Goal: Task Accomplishment & Management: Complete application form

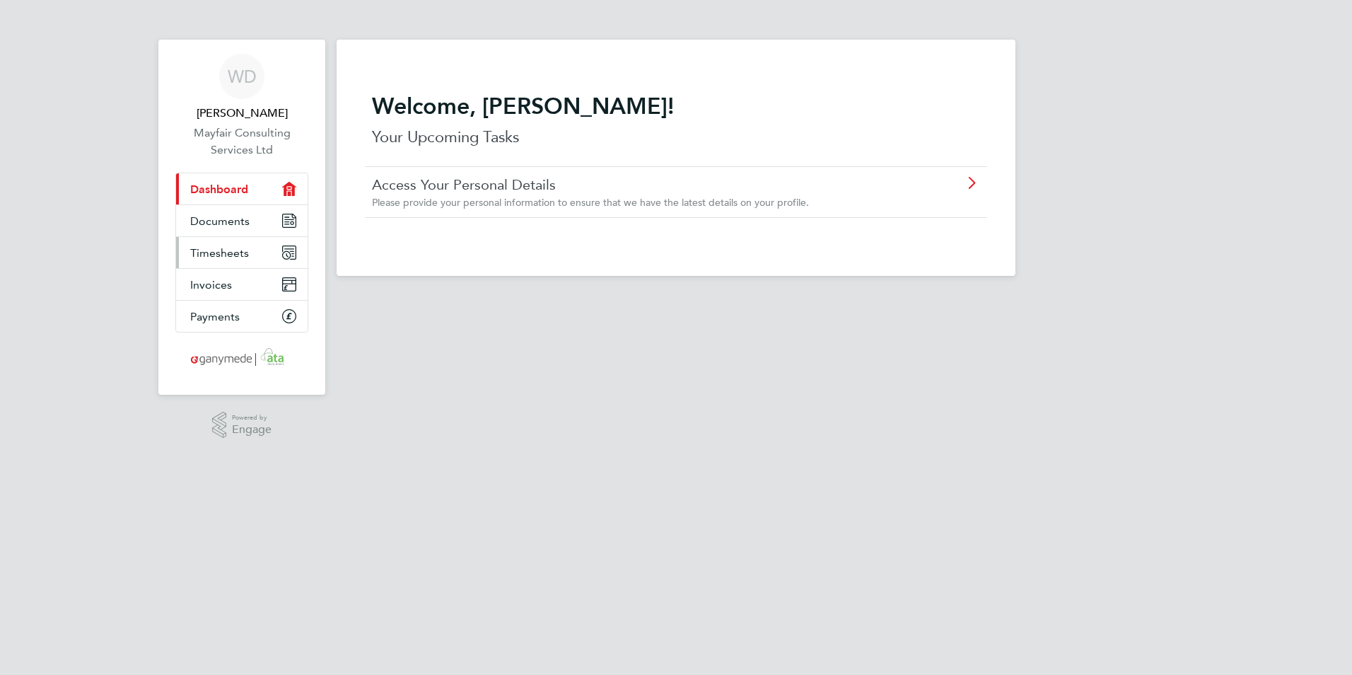
click at [240, 257] on span "Timesheets" at bounding box center [219, 252] width 59 height 13
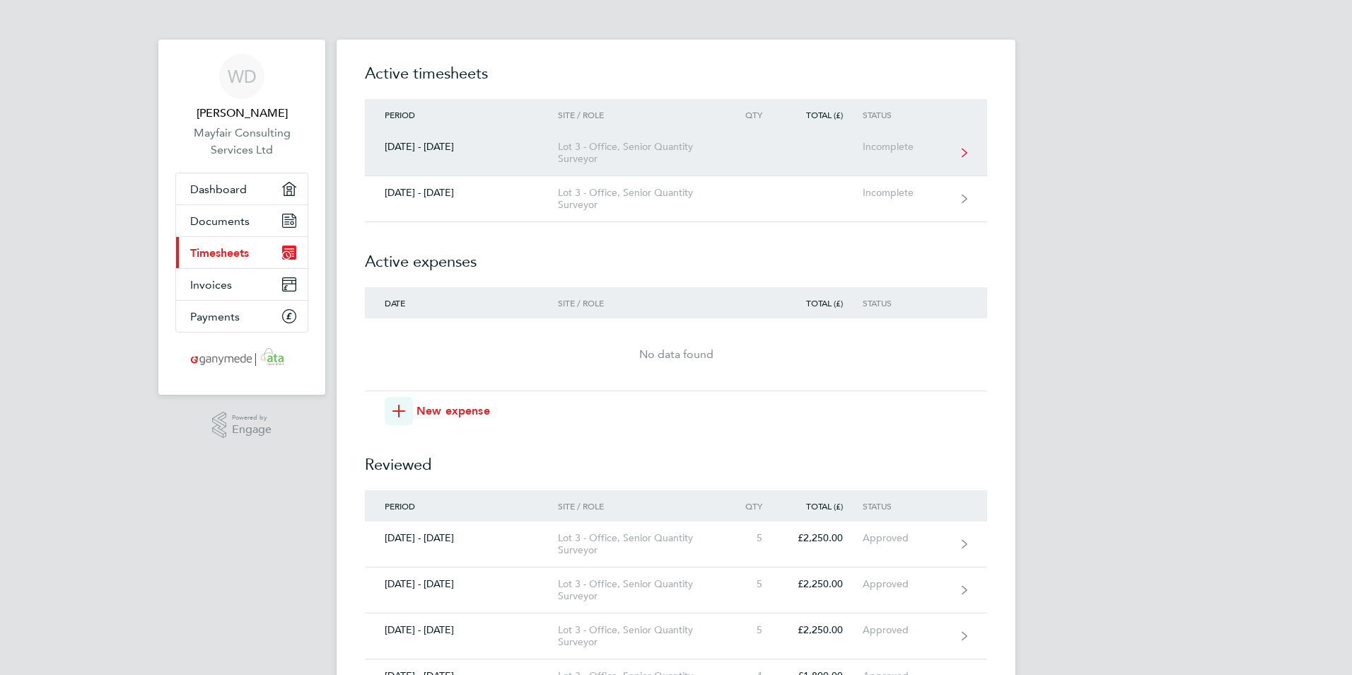
click at [448, 144] on div "[DATE] - [DATE]" at bounding box center [461, 147] width 193 height 12
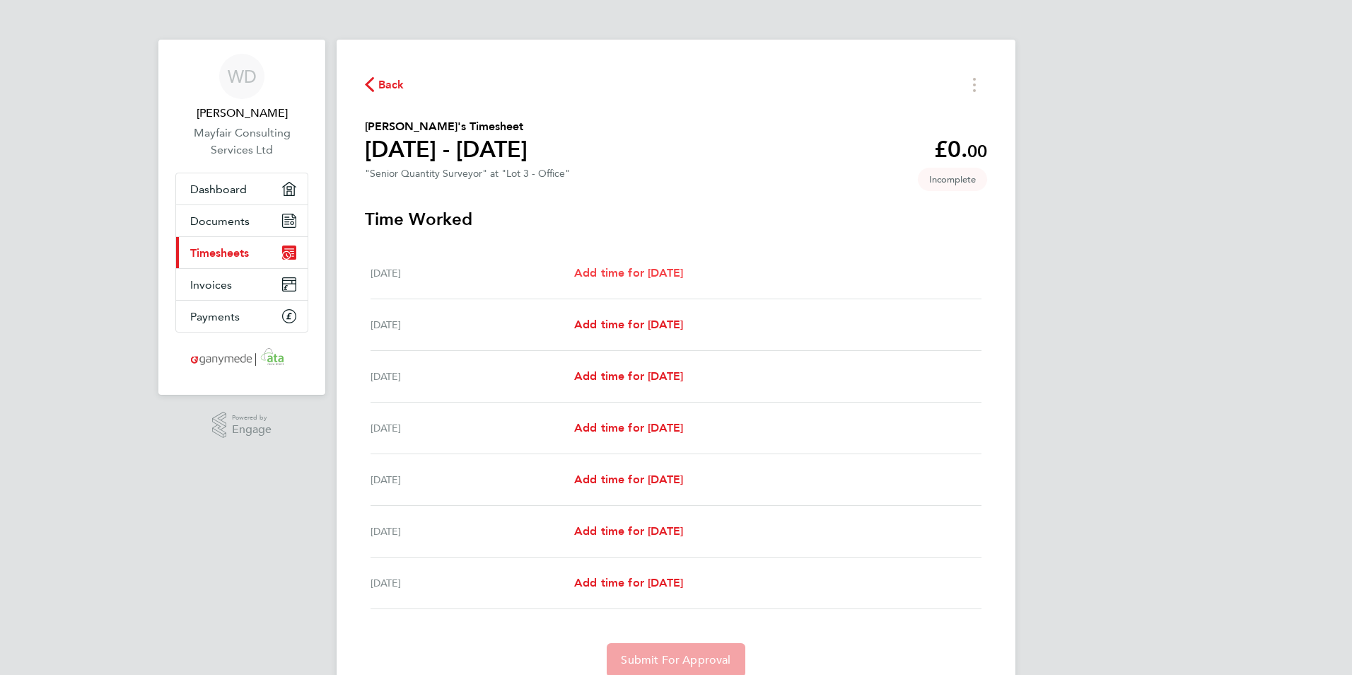
click at [628, 276] on span "Add time for [DATE]" at bounding box center [628, 272] width 109 height 13
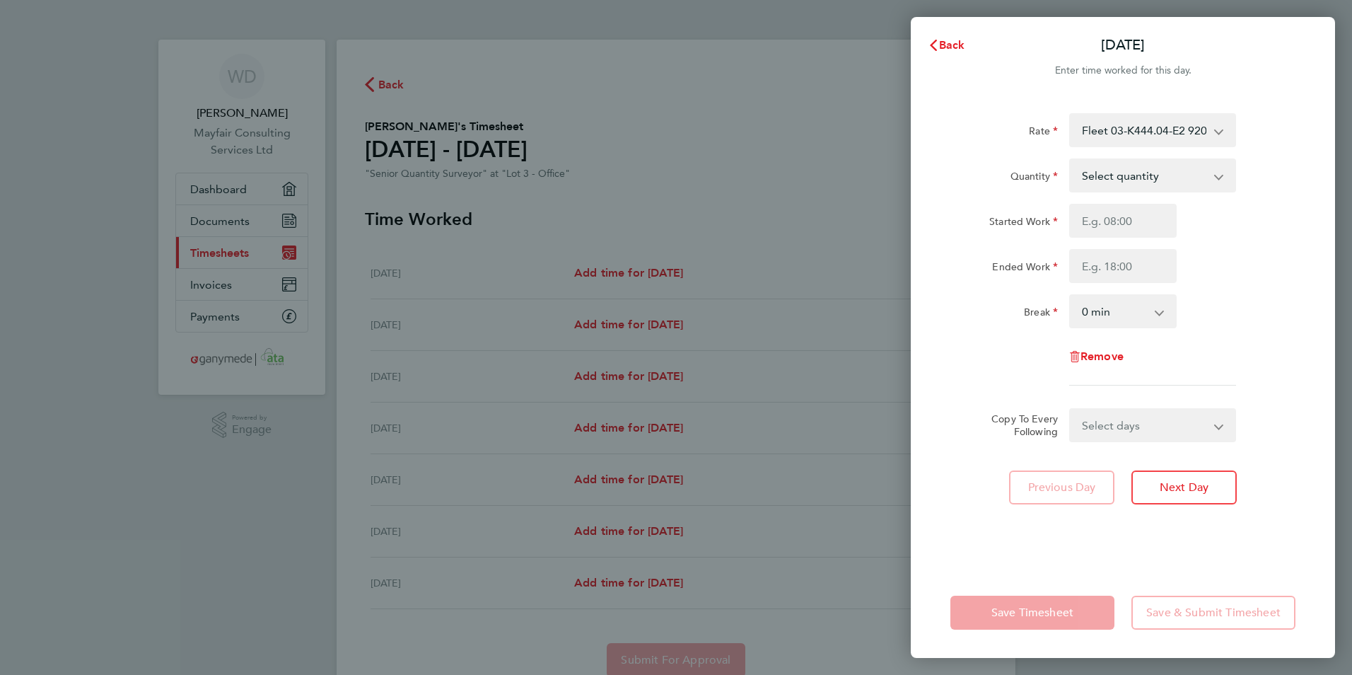
click at [1093, 181] on select "Select quantity 0.5 1" at bounding box center [1144, 175] width 147 height 31
select select "1"
click at [1071, 160] on select "Select quantity 0.5 1" at bounding box center [1144, 175] width 147 height 31
click at [1088, 226] on input "Started Work" at bounding box center [1122, 221] width 107 height 34
type input "08:00"
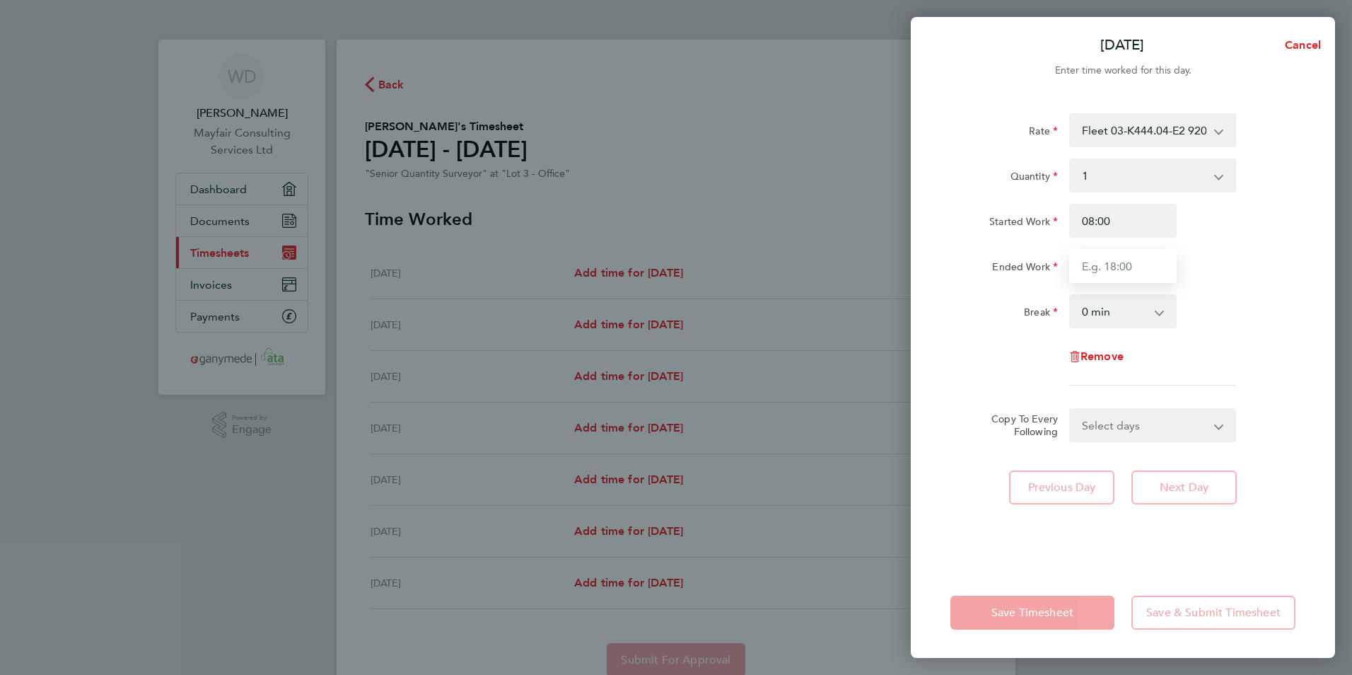
click at [1100, 265] on input "Ended Work" at bounding box center [1122, 266] width 107 height 34
type input "17:00"
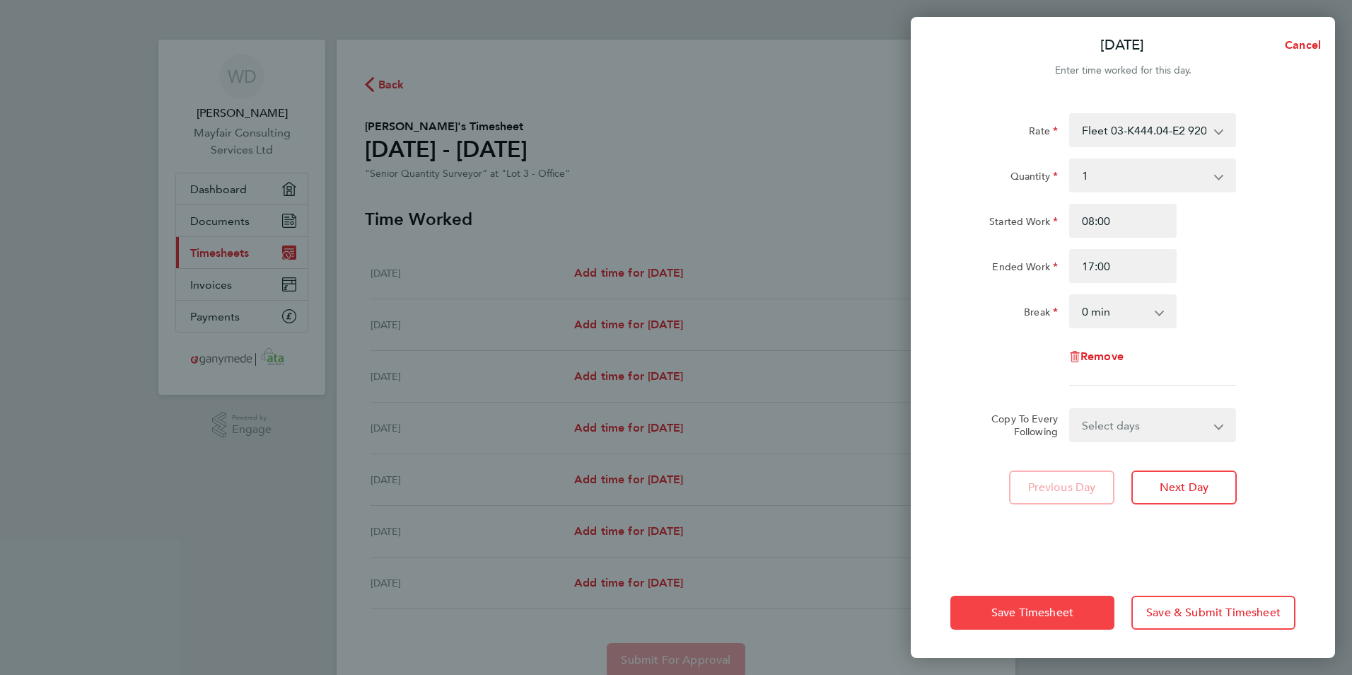
click at [1069, 613] on span "Save Timesheet" at bounding box center [1032, 612] width 82 height 14
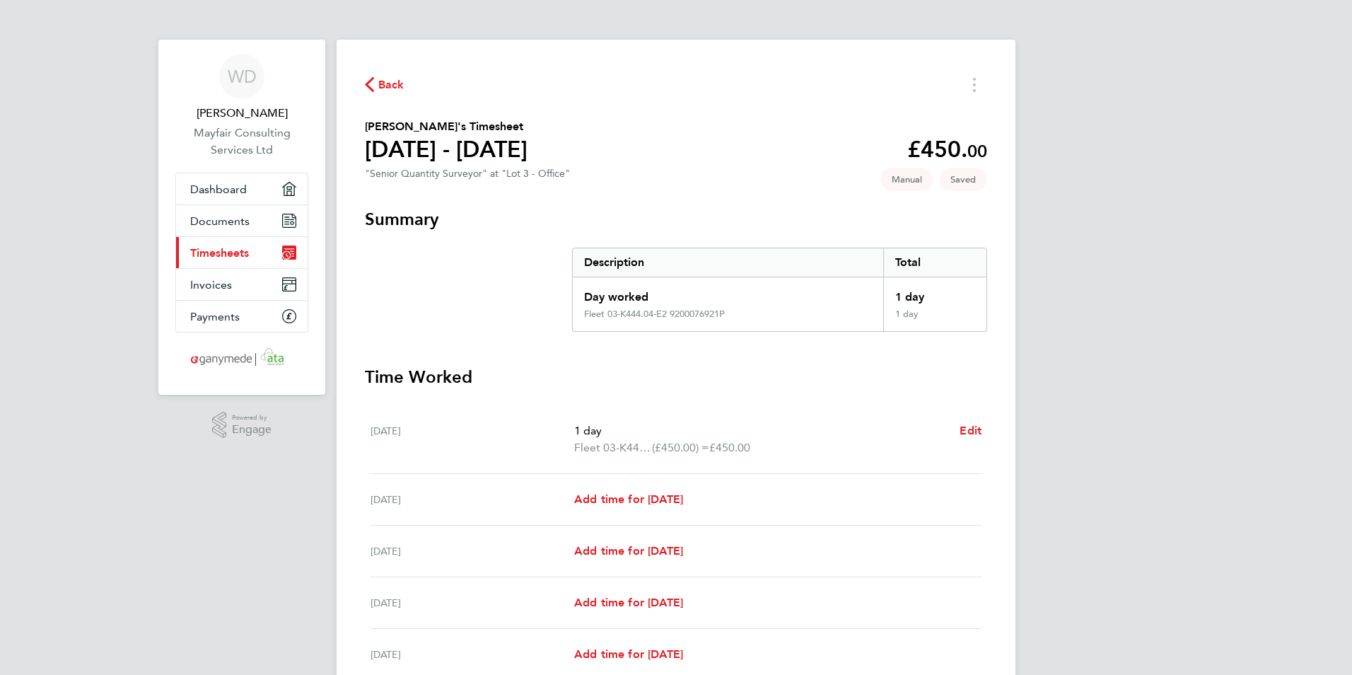
click at [958, 425] on div "1 day Fleet 03-K444.04-E2 9200076921P (£450.00) = £450.00 Edit" at bounding box center [777, 439] width 407 height 34
click at [962, 425] on span "Edit" at bounding box center [971, 430] width 22 height 13
select select "1"
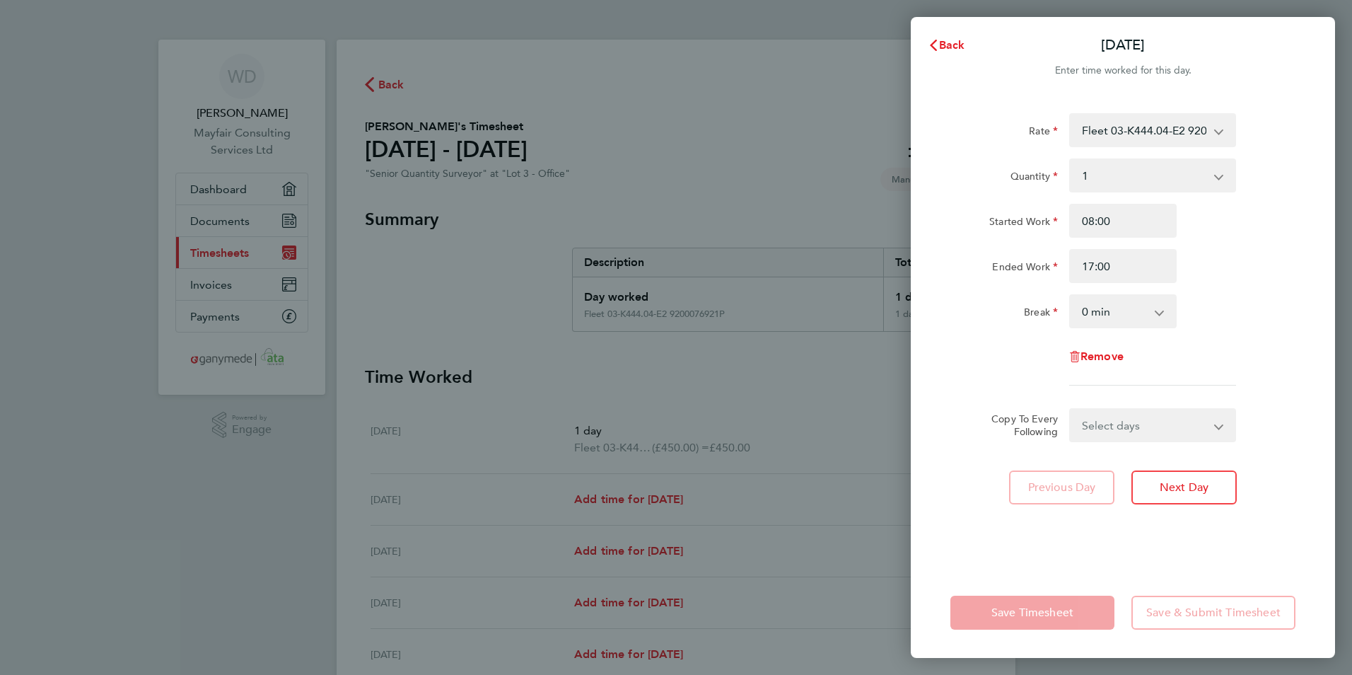
click at [1132, 420] on select "Select days Day Weekday (Mon-Fri) Weekend (Sat-Sun) [DATE] [DATE] [DATE] [DATE]…" at bounding box center [1145, 424] width 149 height 31
select select "WEEKDAY"
click at [1071, 409] on select "Select days Day Weekday (Mon-Fri) Weekend (Sat-Sun) [DATE] [DATE] [DATE] [DATE]…" at bounding box center [1145, 424] width 149 height 31
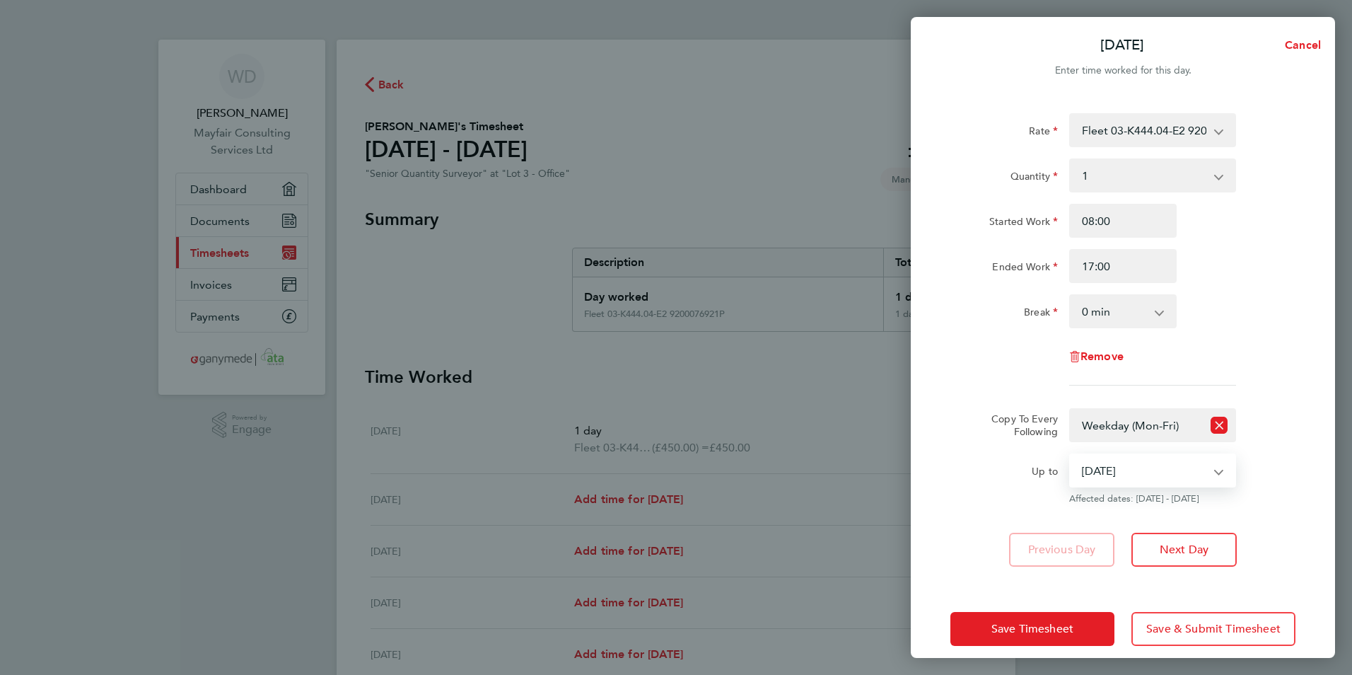
click at [1111, 467] on select "[DATE] [DATE] [DATE] [DATE] [DATE] [DATE]" at bounding box center [1144, 470] width 147 height 31
select select "[DATE]"
click at [1071, 455] on select "[DATE] [DATE] [DATE] [DATE] [DATE] [DATE]" at bounding box center [1144, 470] width 147 height 31
click at [960, 627] on button "Save Timesheet" at bounding box center [1032, 629] width 164 height 34
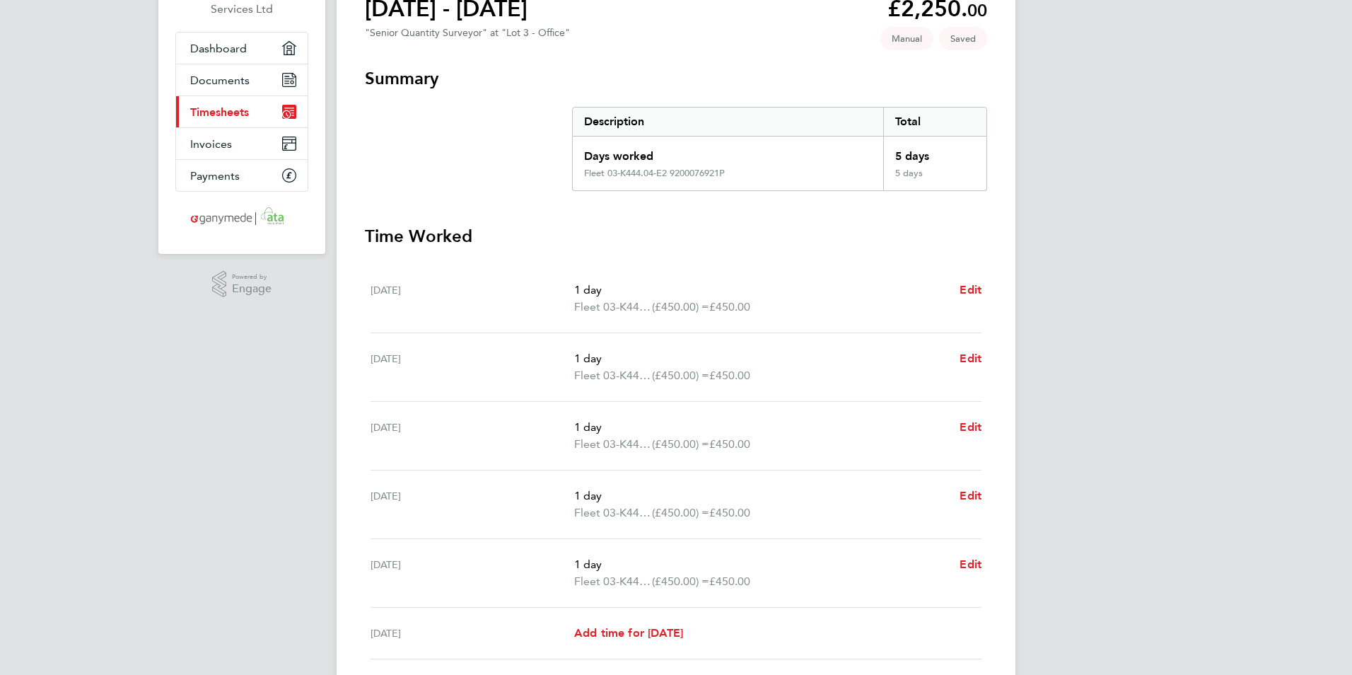
scroll to position [141, 0]
click at [977, 563] on span "Edit" at bounding box center [971, 563] width 22 height 13
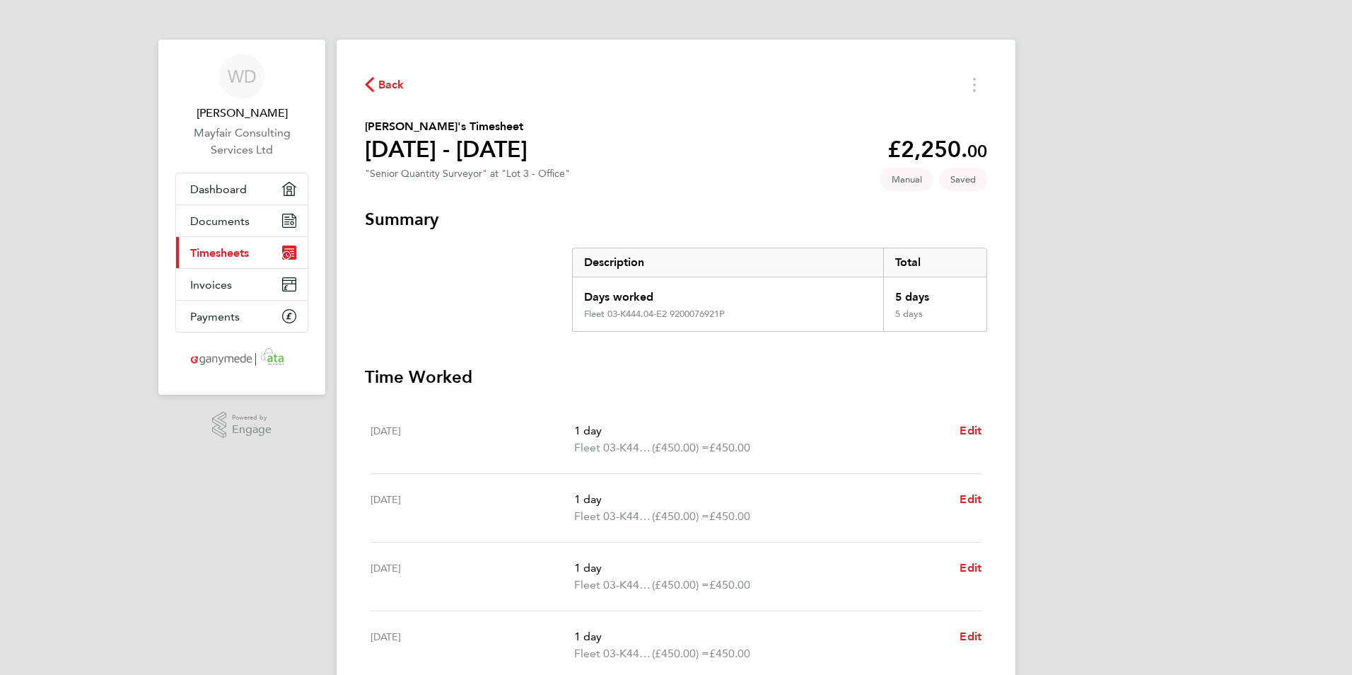
select select "1"
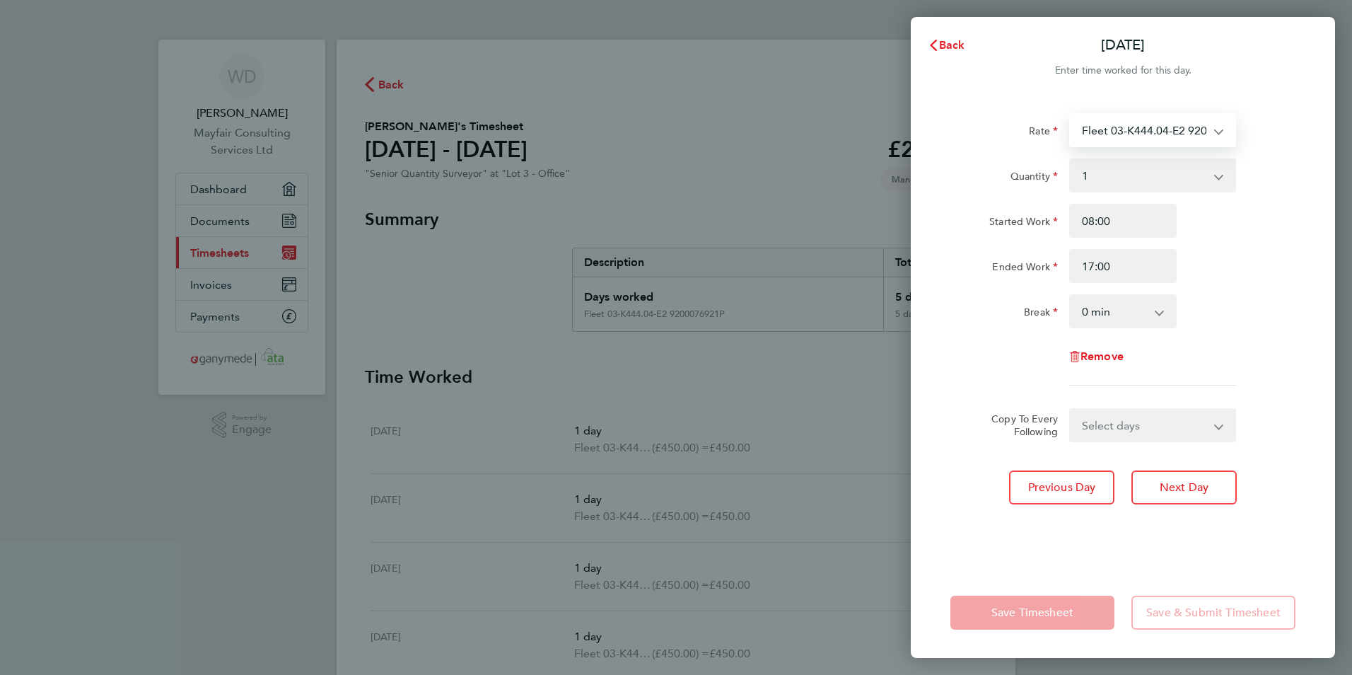
click at [1143, 122] on select "Fleet 03-K444.04-E2 9200076921P - 450.00 Bordon Enabling Works 03-K104.01-E2 92…" at bounding box center [1144, 130] width 147 height 31
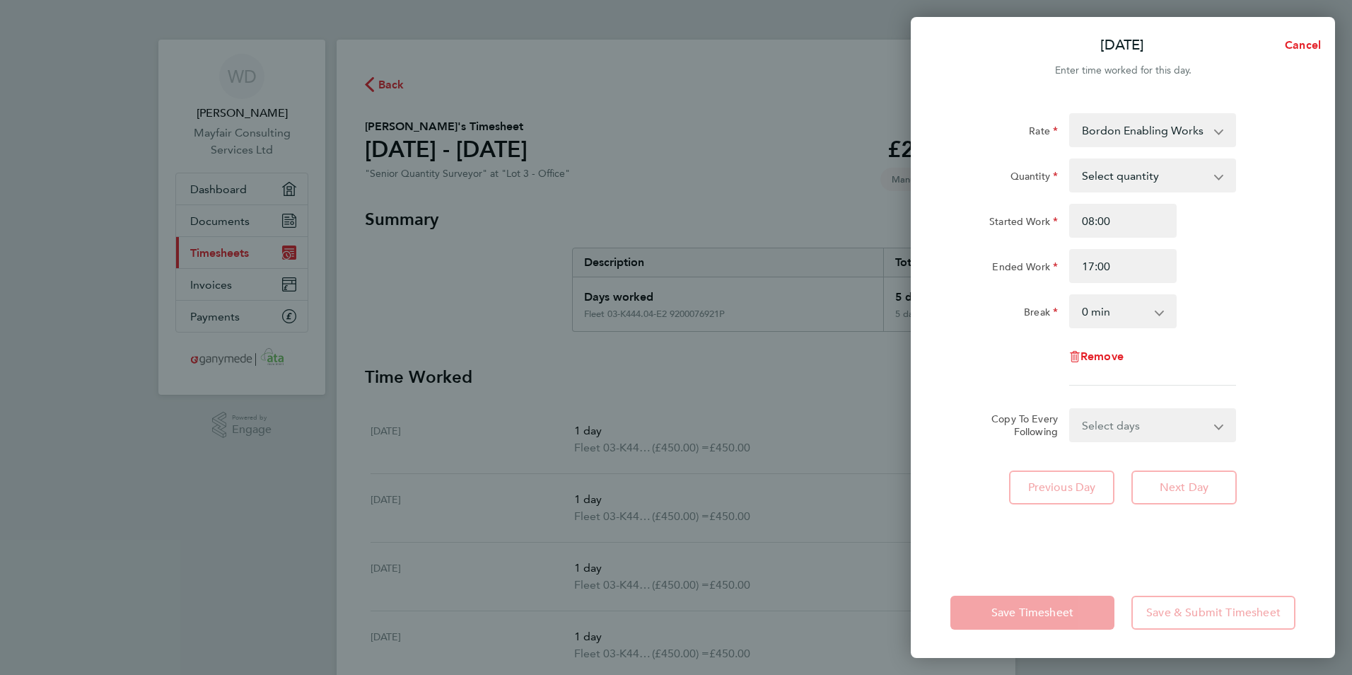
click at [1131, 179] on select "Select quantity 0.5 1" at bounding box center [1144, 175] width 147 height 31
select select "1"
click at [1071, 160] on select "Select quantity 0.5 1" at bounding box center [1144, 175] width 147 height 31
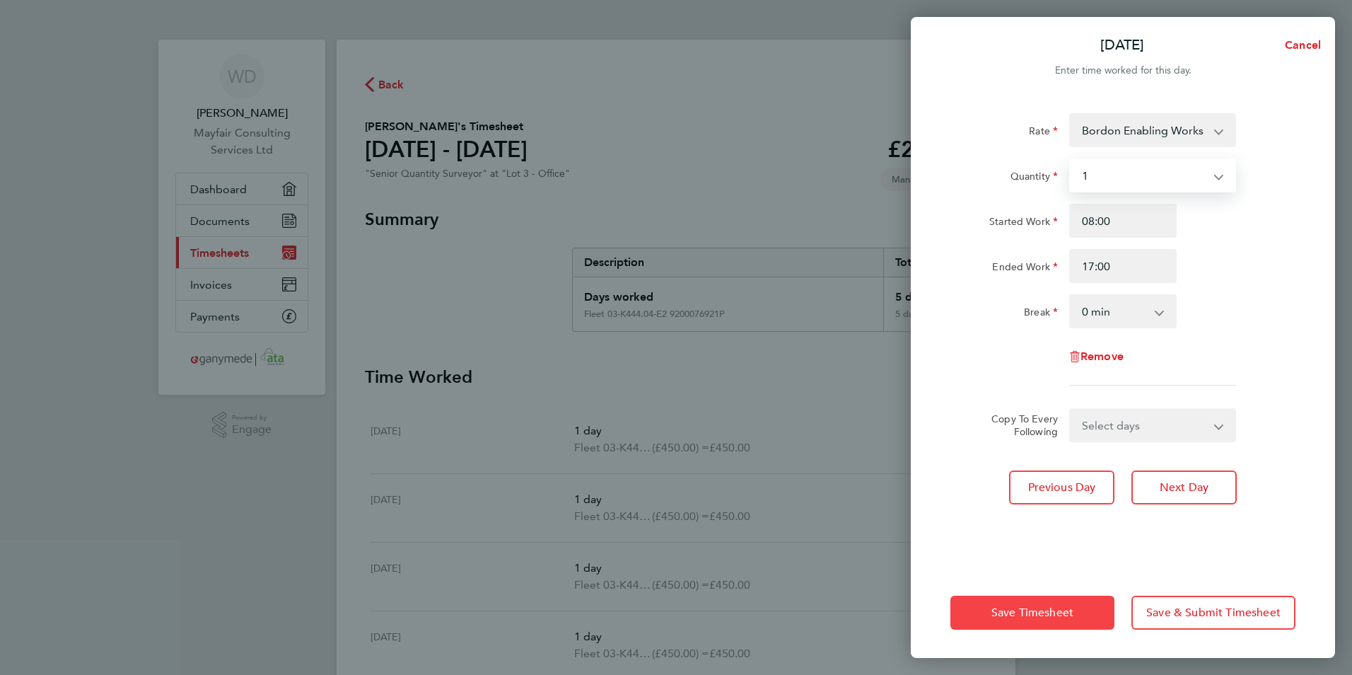
click at [1035, 603] on button "Save Timesheet" at bounding box center [1032, 612] width 164 height 34
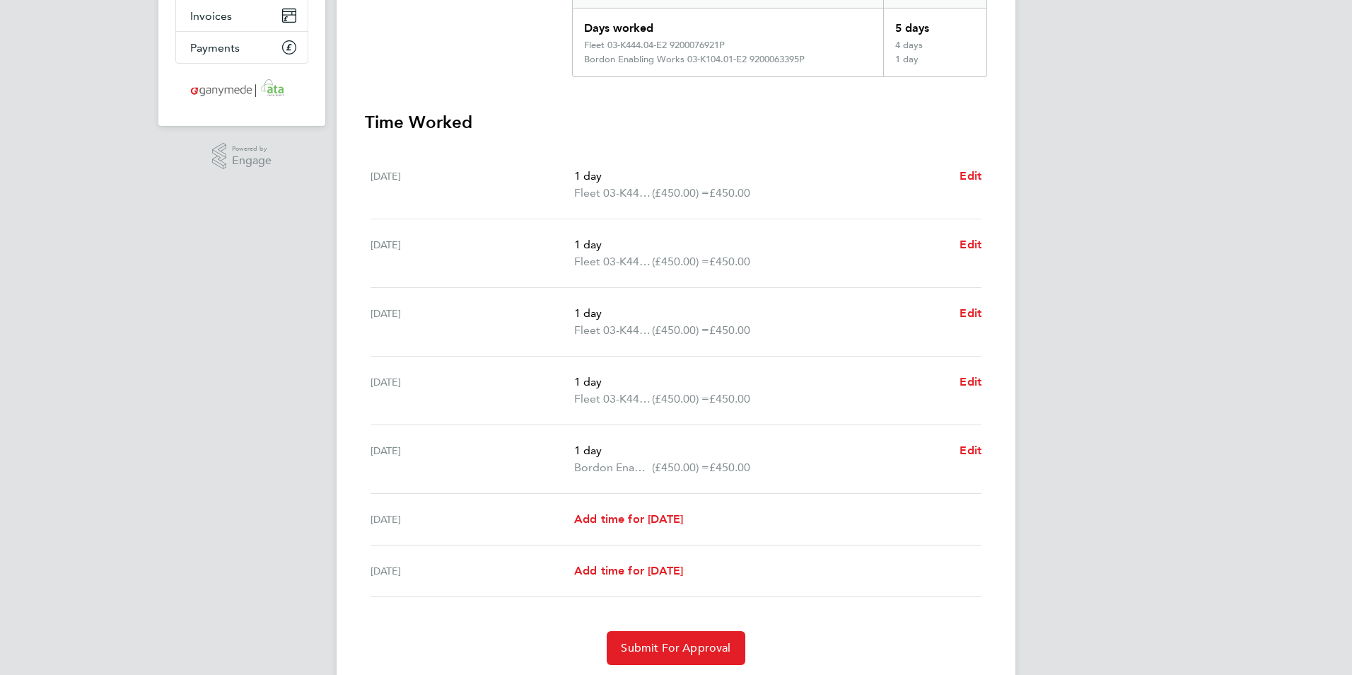
scroll to position [283, 0]
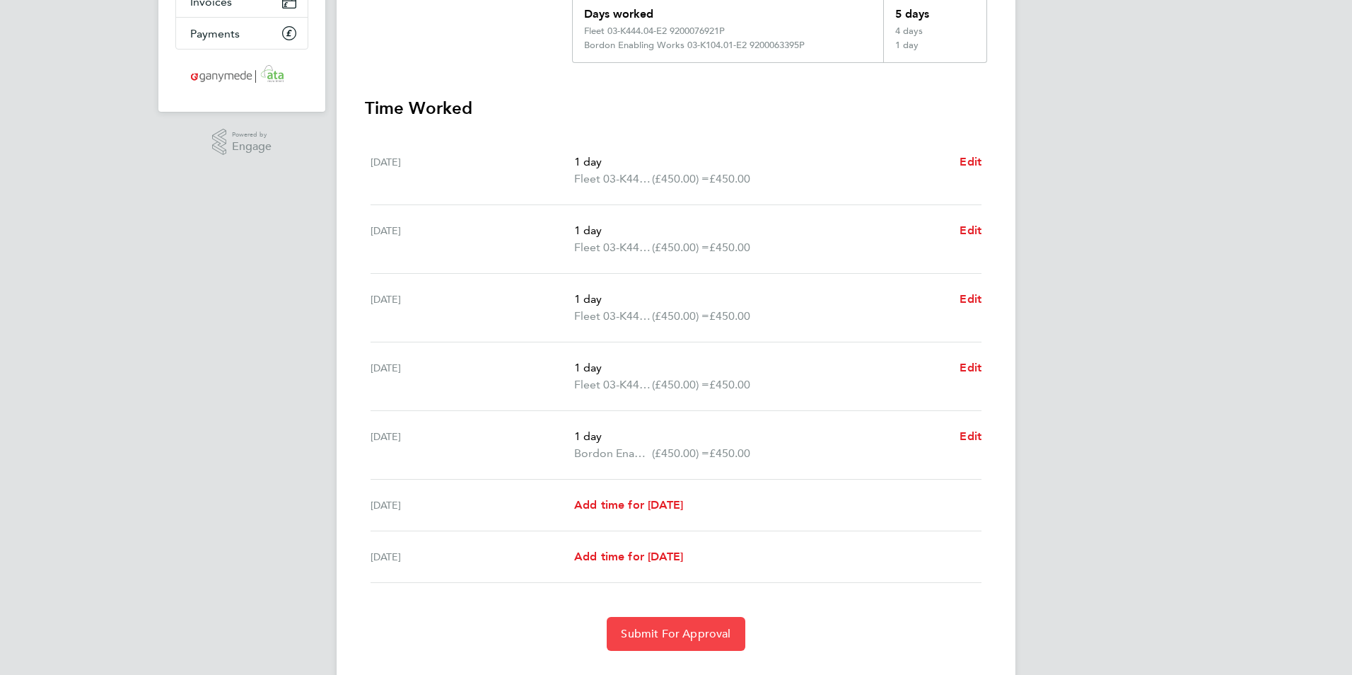
click at [654, 641] on button "Submit For Approval" at bounding box center [676, 634] width 138 height 34
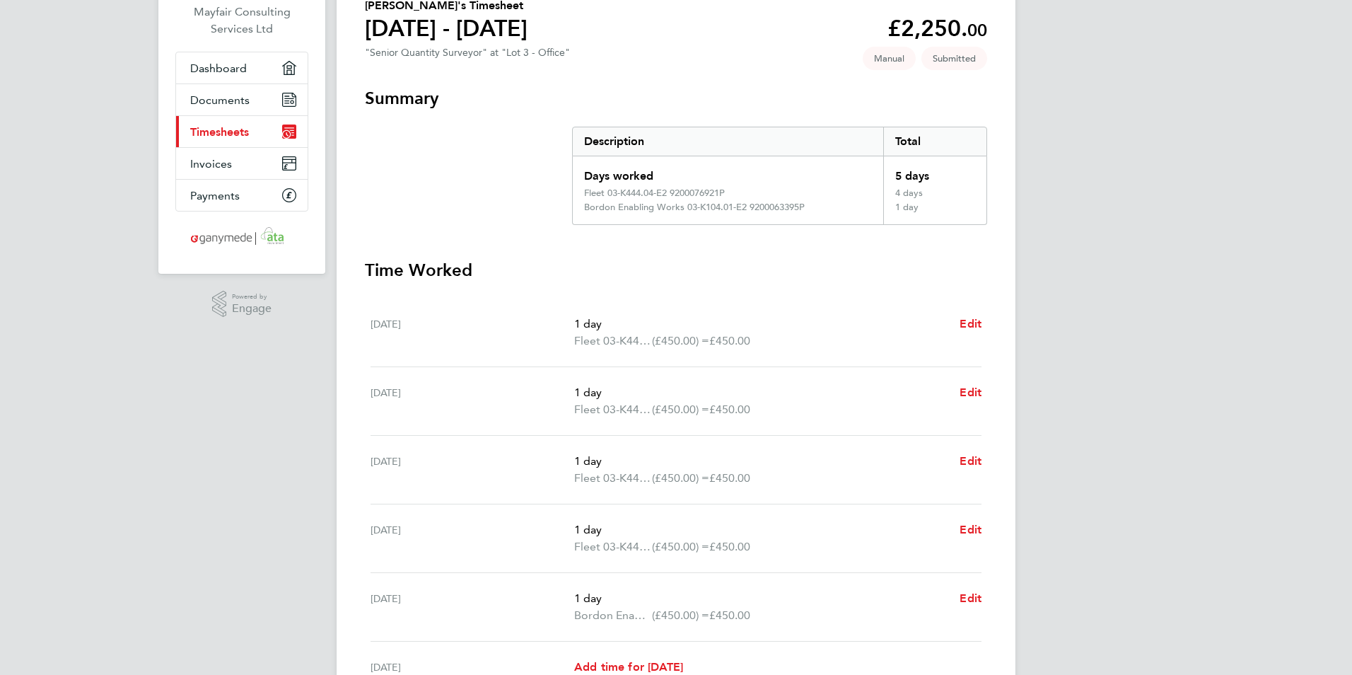
scroll to position [0, 0]
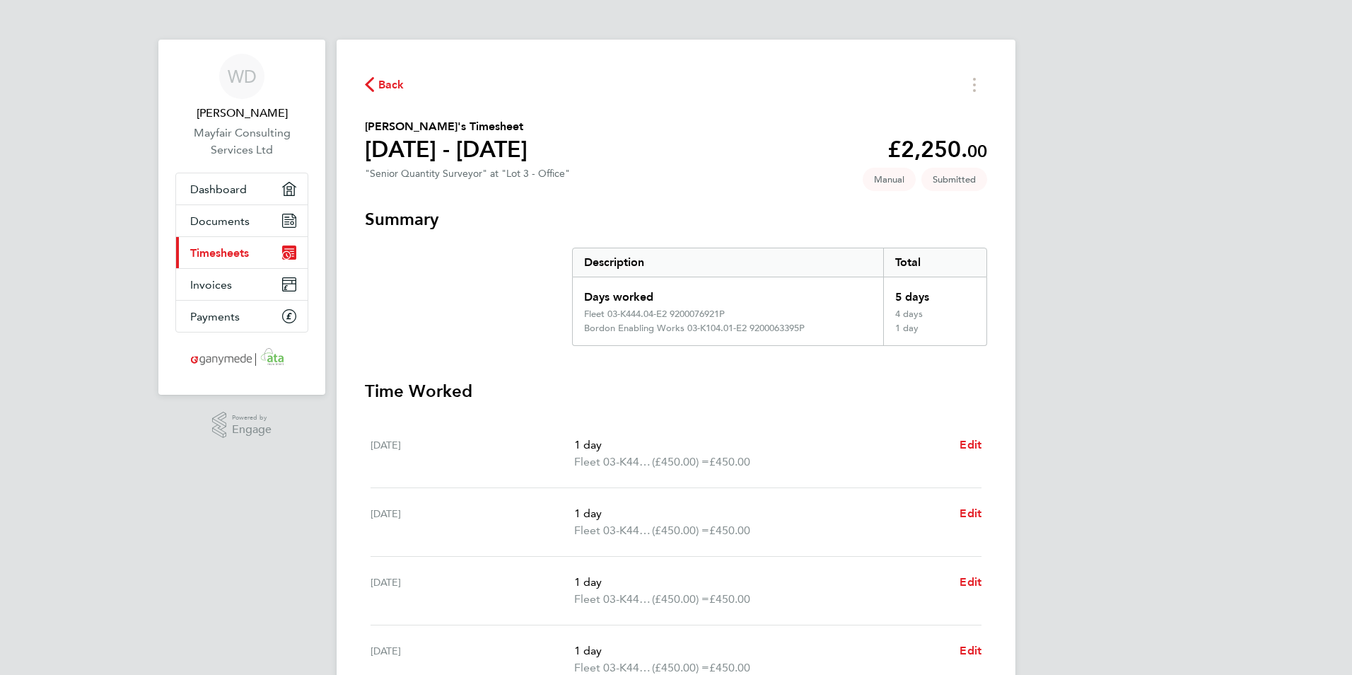
click at [376, 80] on span "Back" at bounding box center [385, 83] width 40 height 13
